Goal: Task Accomplishment & Management: Manage account settings

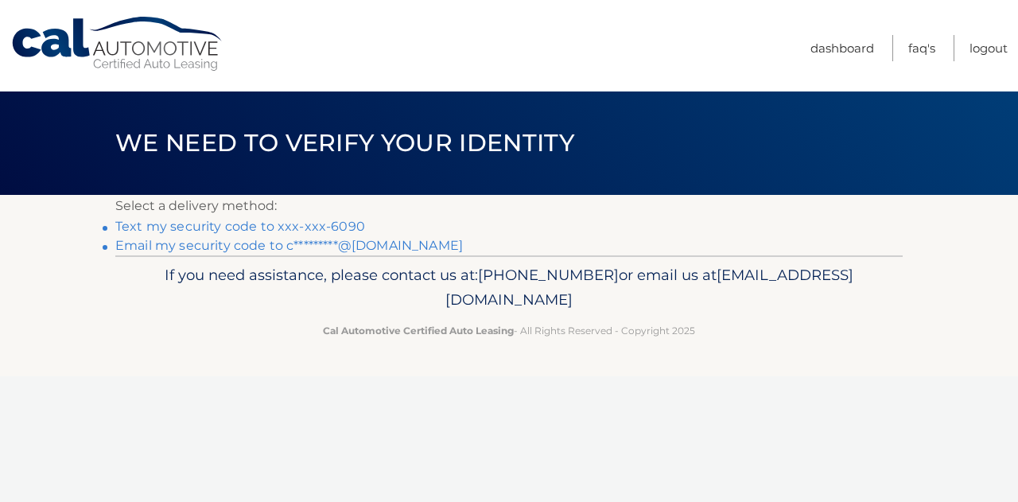
click at [289, 219] on link "Text my security code to xxx-xxx-6090" at bounding box center [240, 226] width 250 height 15
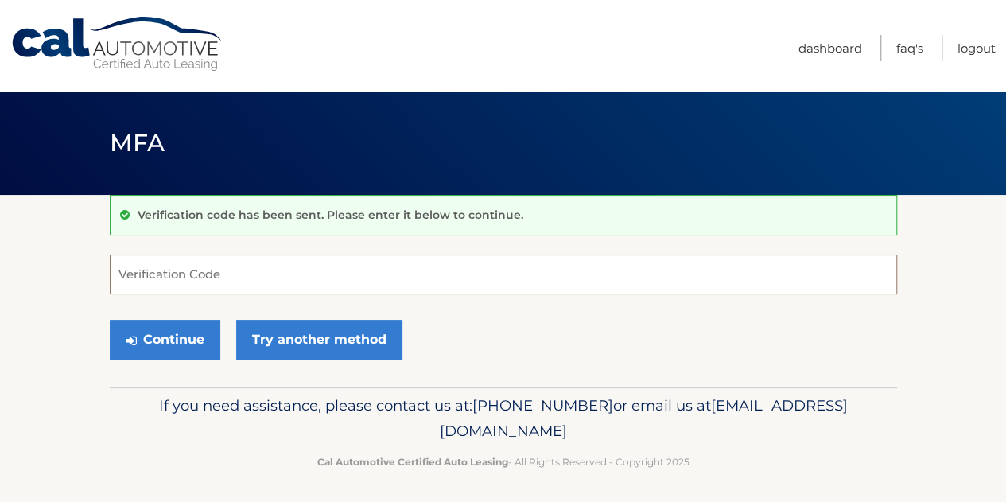
click at [215, 277] on input "Verification Code" at bounding box center [503, 274] width 787 height 40
type input "094642"
click at [110, 320] on button "Continue" at bounding box center [165, 340] width 111 height 40
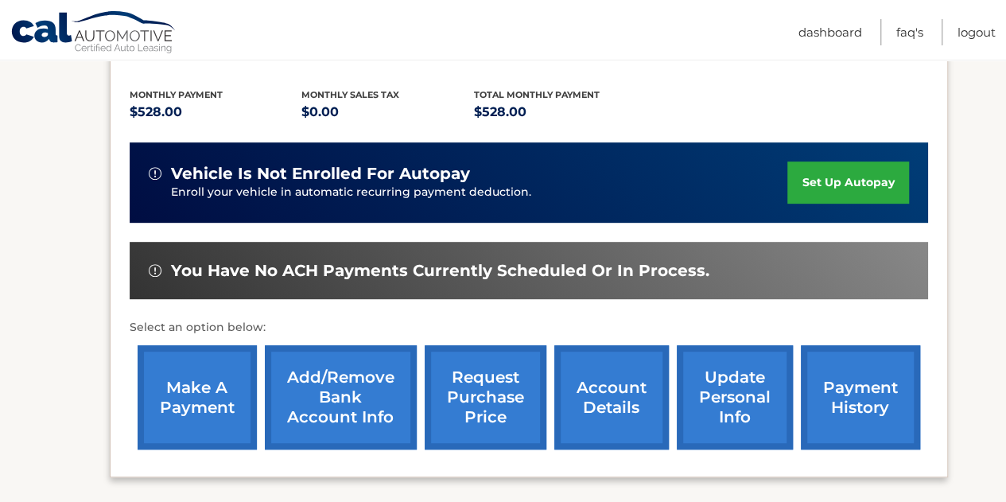
scroll to position [402, 0]
